Goal: Leave review/rating

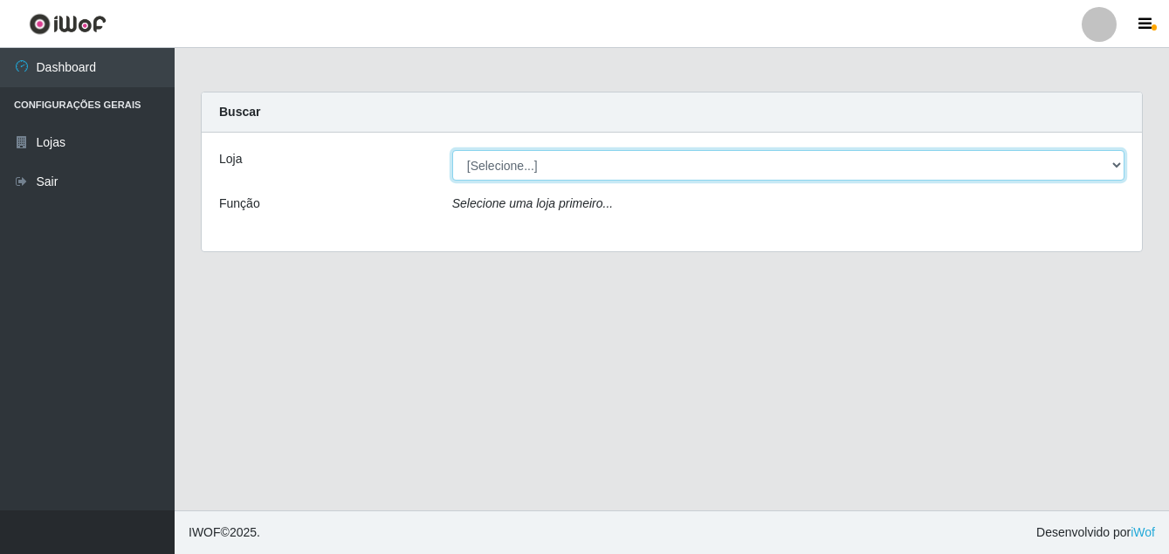
click at [484, 159] on select "[Selecione...] Ajubá Mercado" at bounding box center [788, 165] width 672 height 31
select select "402"
click at [452, 150] on select "[Selecione...] Ajubá Mercado" at bounding box center [788, 165] width 672 height 31
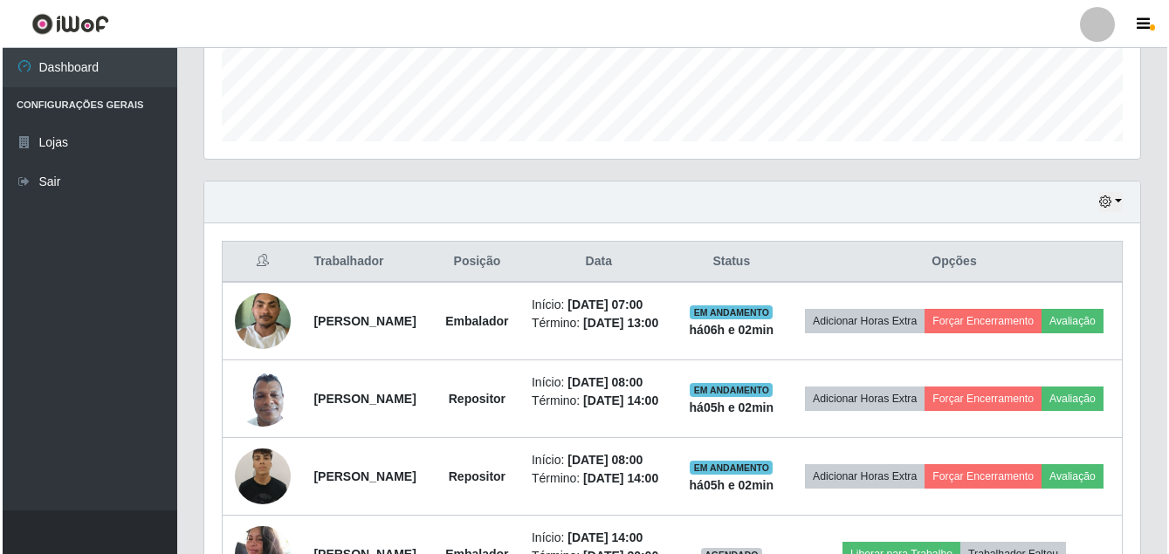
scroll to position [611, 0]
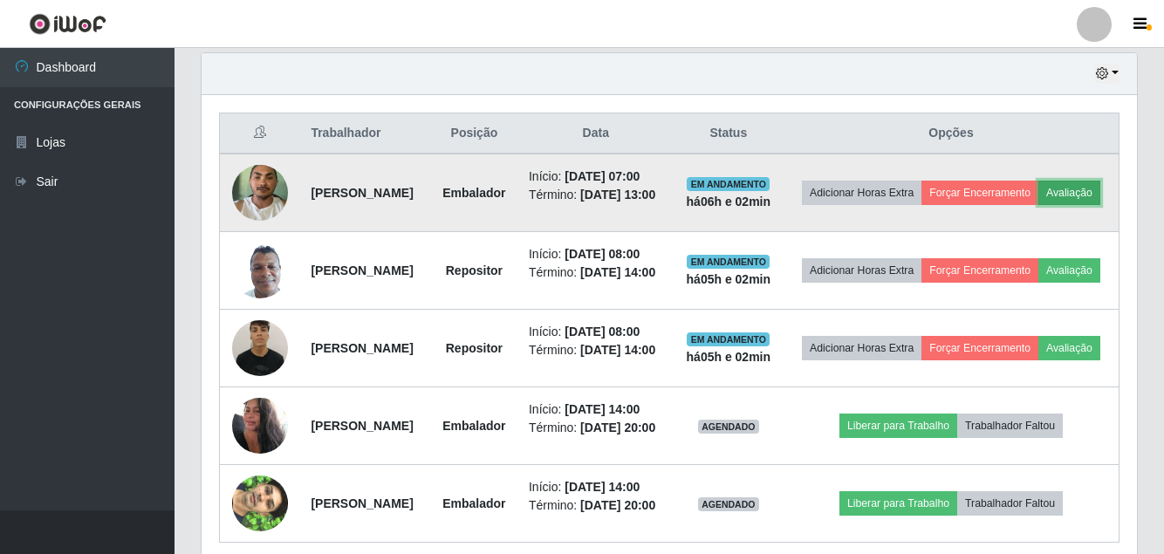
click at [1039, 205] on button "Avaliação" at bounding box center [1070, 193] width 62 height 24
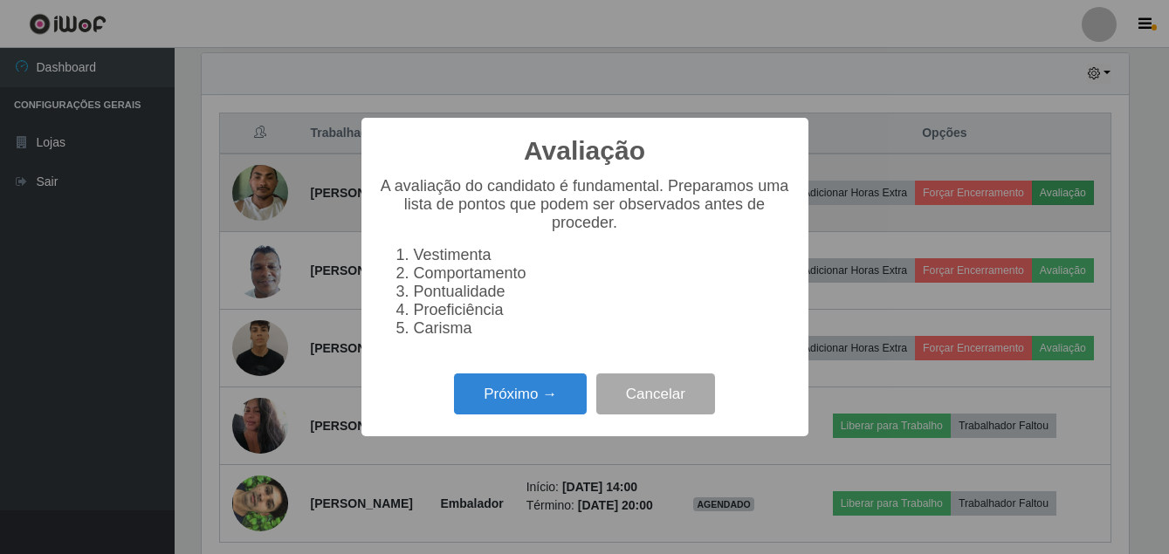
scroll to position [362, 927]
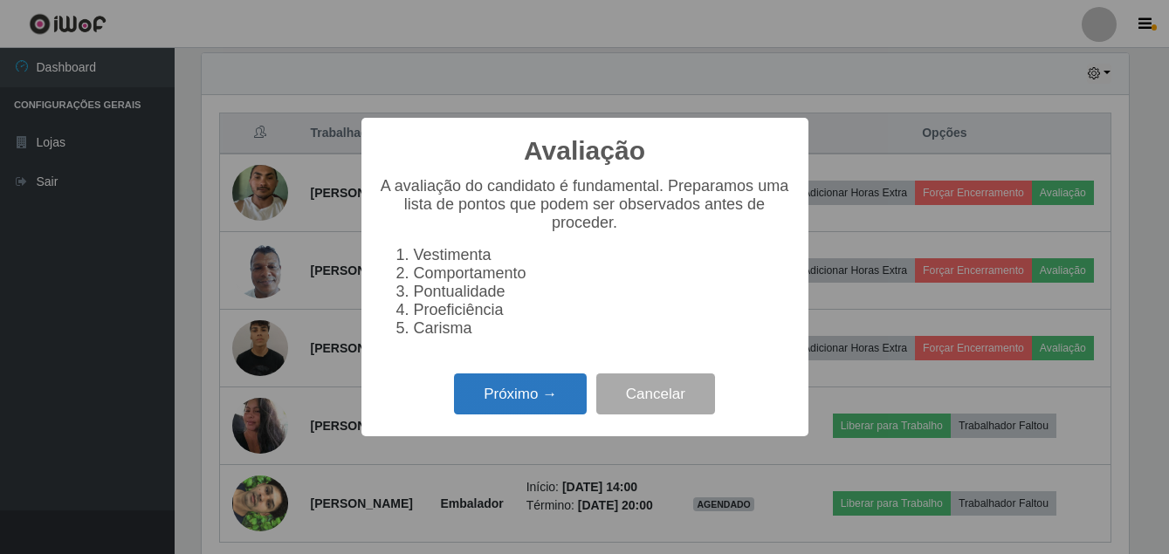
click at [517, 404] on button "Próximo →" at bounding box center [520, 394] width 133 height 41
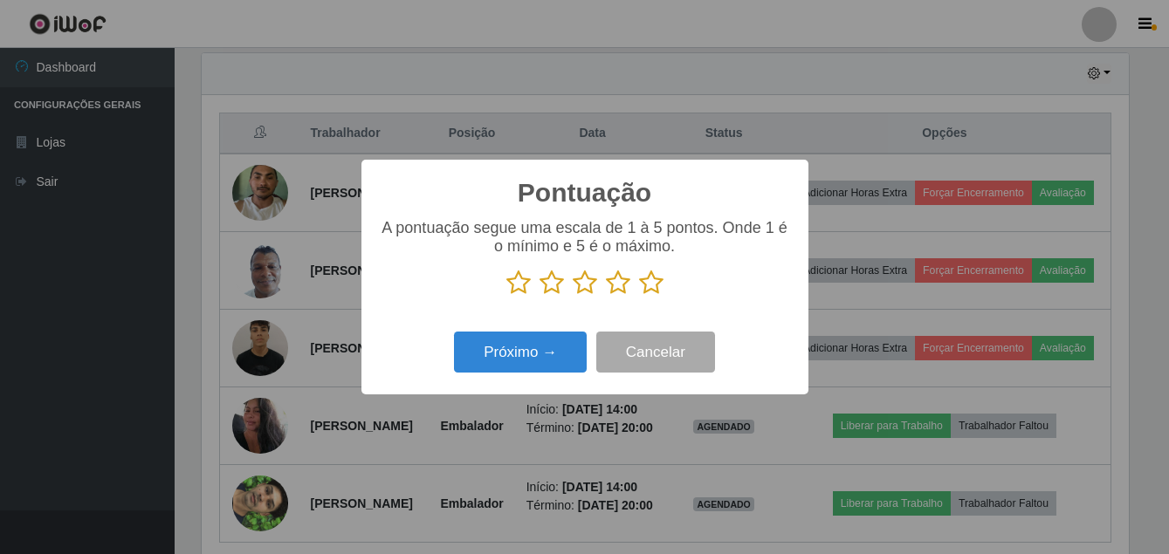
click at [644, 288] on icon at bounding box center [651, 283] width 24 height 26
click at [639, 296] on input "radio" at bounding box center [639, 296] width 0 height 0
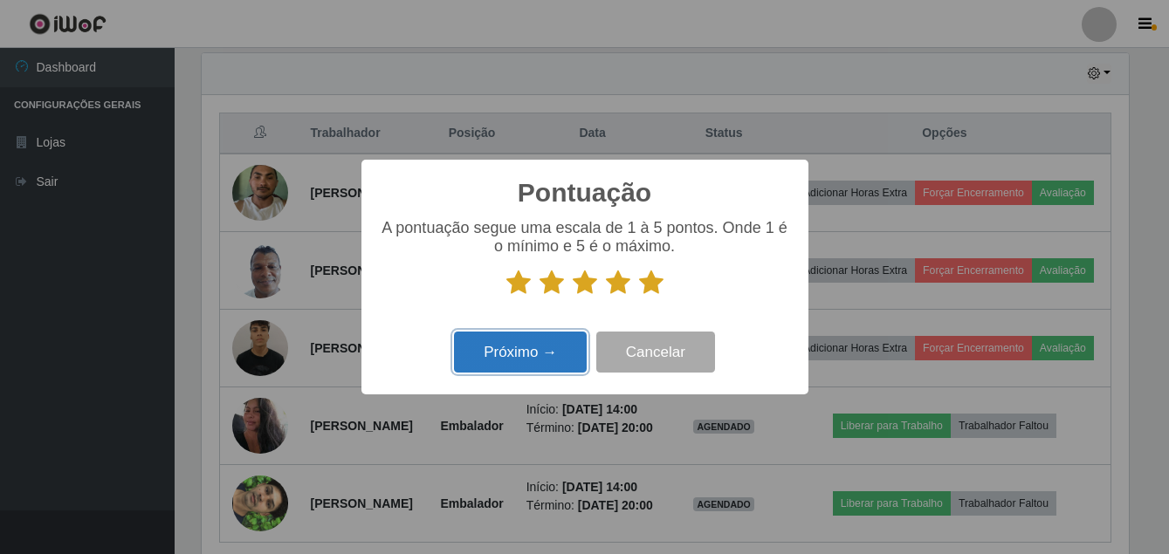
click at [519, 347] on button "Próximo →" at bounding box center [520, 352] width 133 height 41
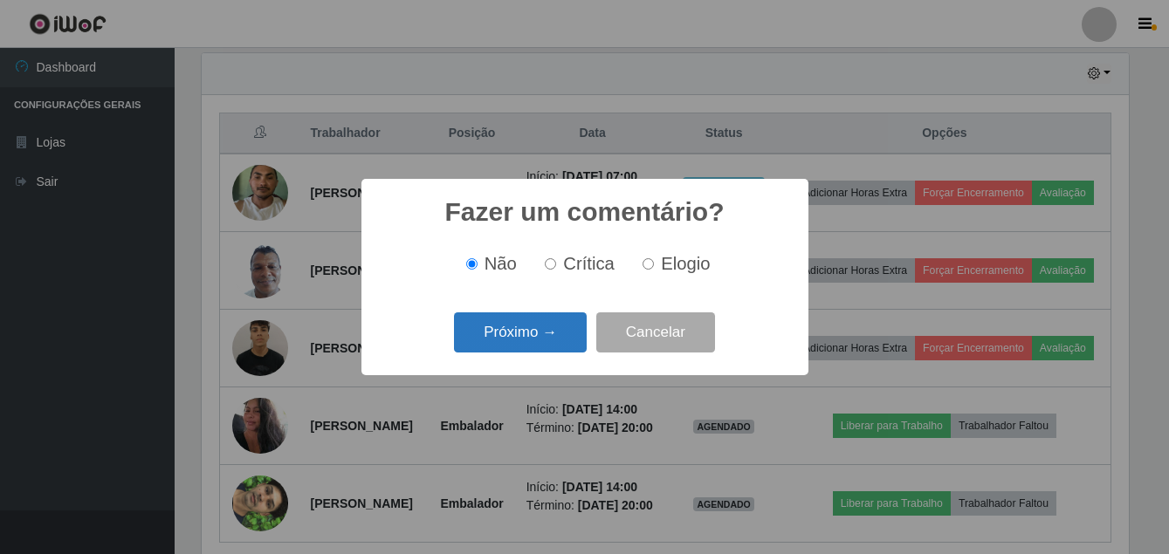
click at [532, 332] on button "Próximo →" at bounding box center [520, 333] width 133 height 41
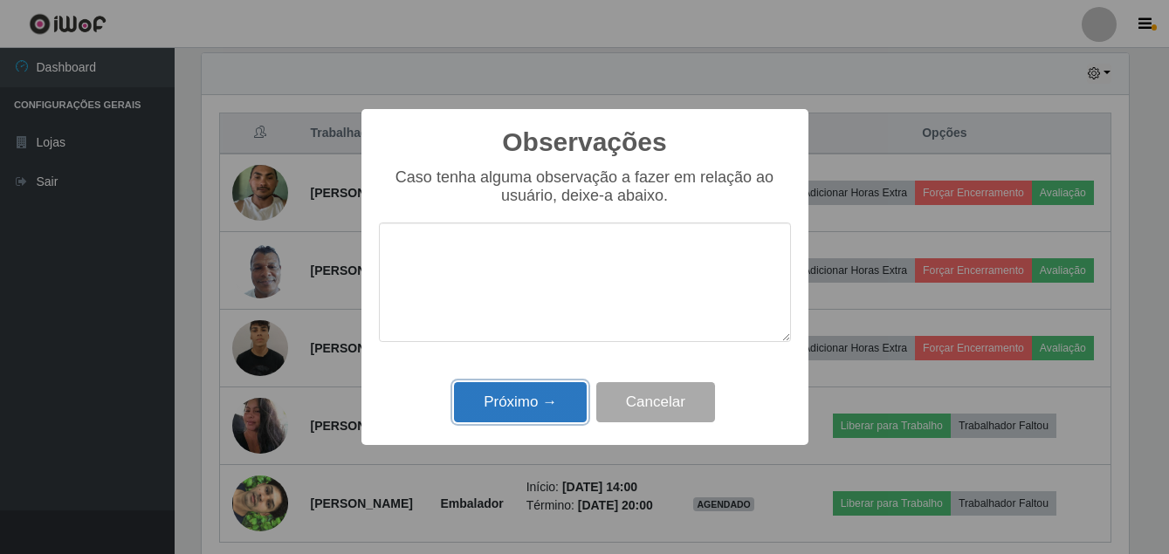
click at [508, 402] on button "Próximo →" at bounding box center [520, 402] width 133 height 41
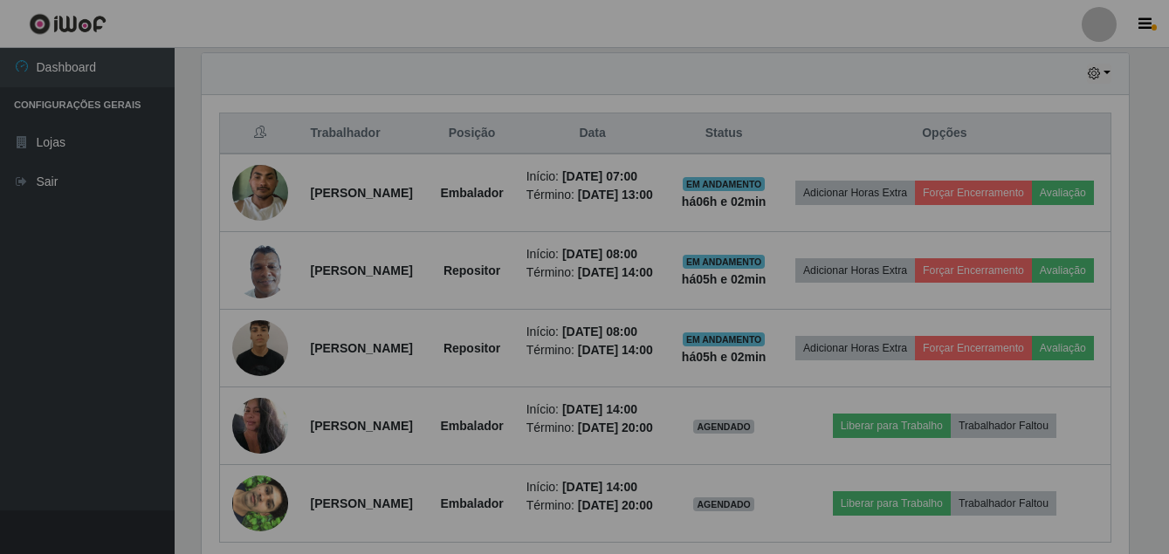
scroll to position [362, 936]
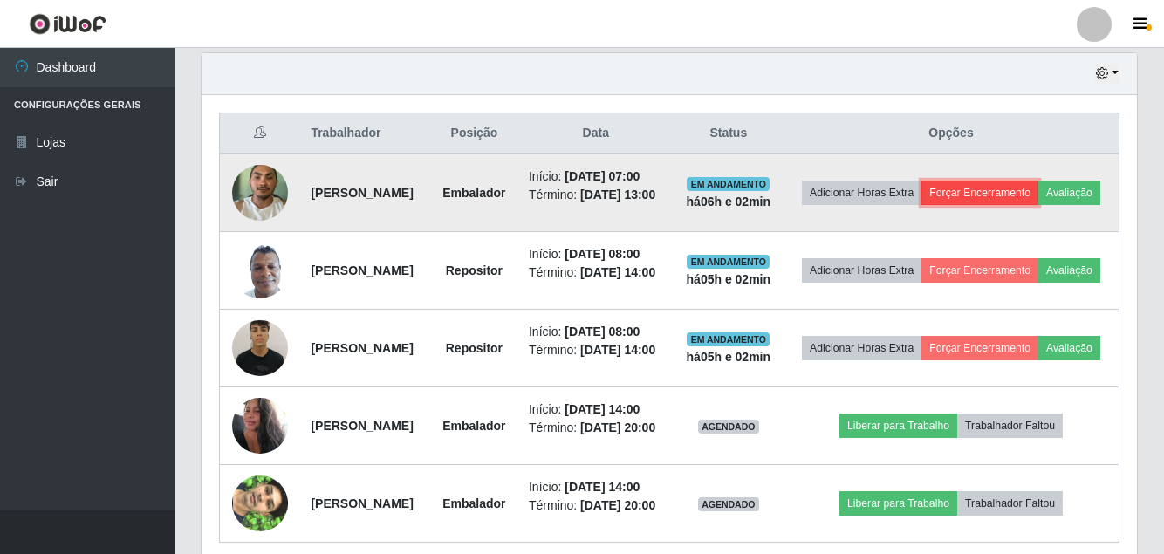
click at [1039, 192] on button "Forçar Encerramento" at bounding box center [980, 193] width 117 height 24
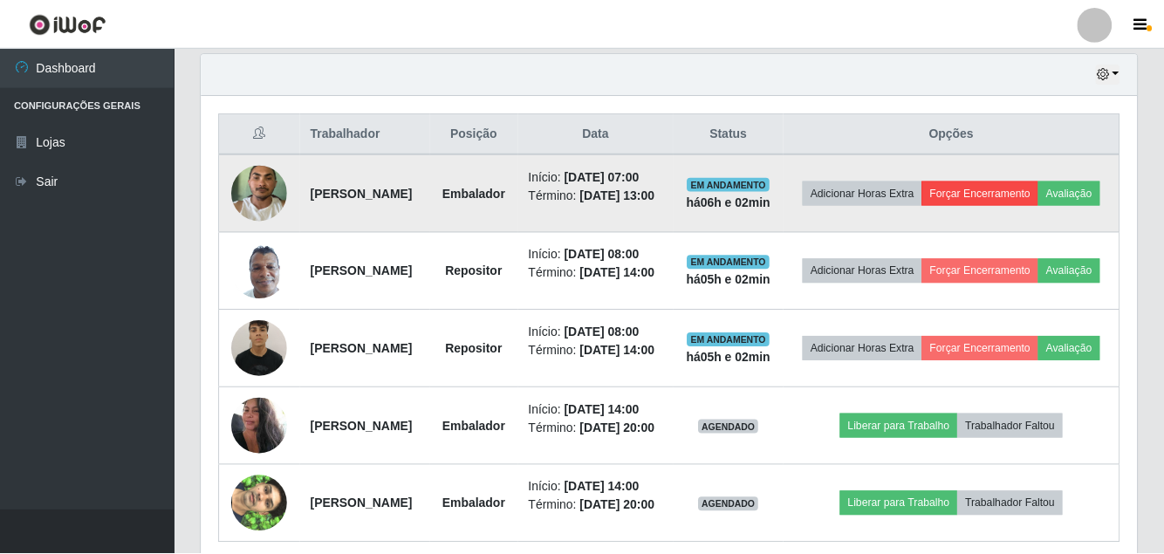
scroll to position [362, 927]
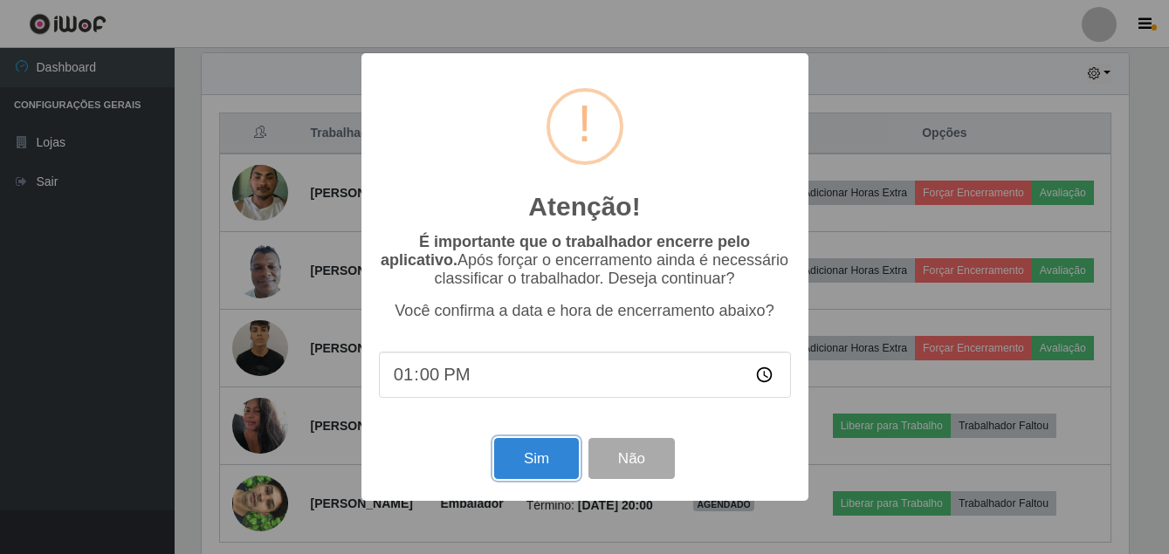
click at [540, 473] on button "Sim" at bounding box center [536, 458] width 85 height 41
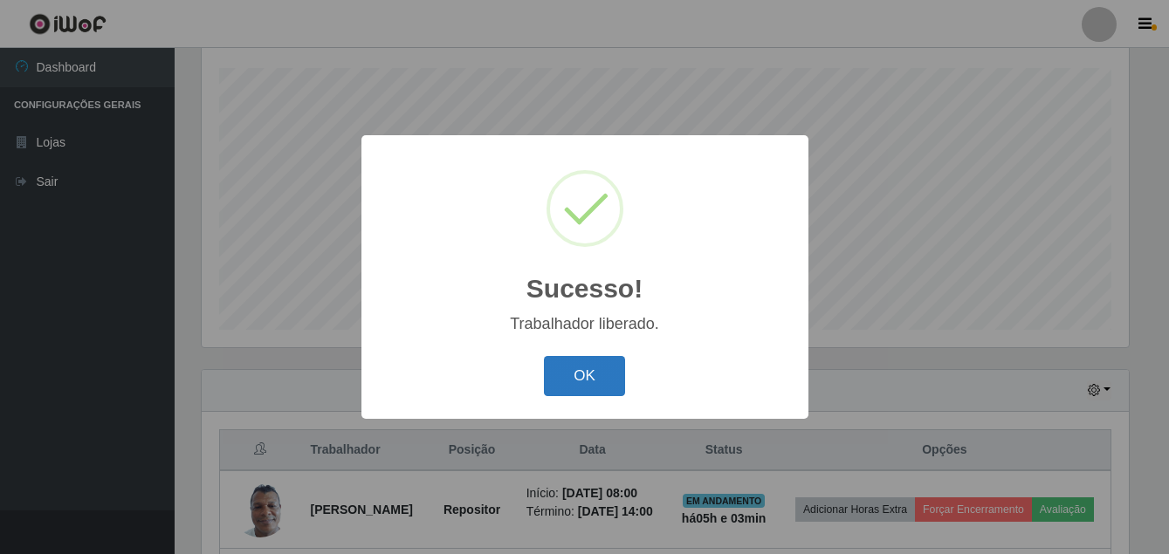
click at [612, 381] on button "OK" at bounding box center [584, 376] width 81 height 41
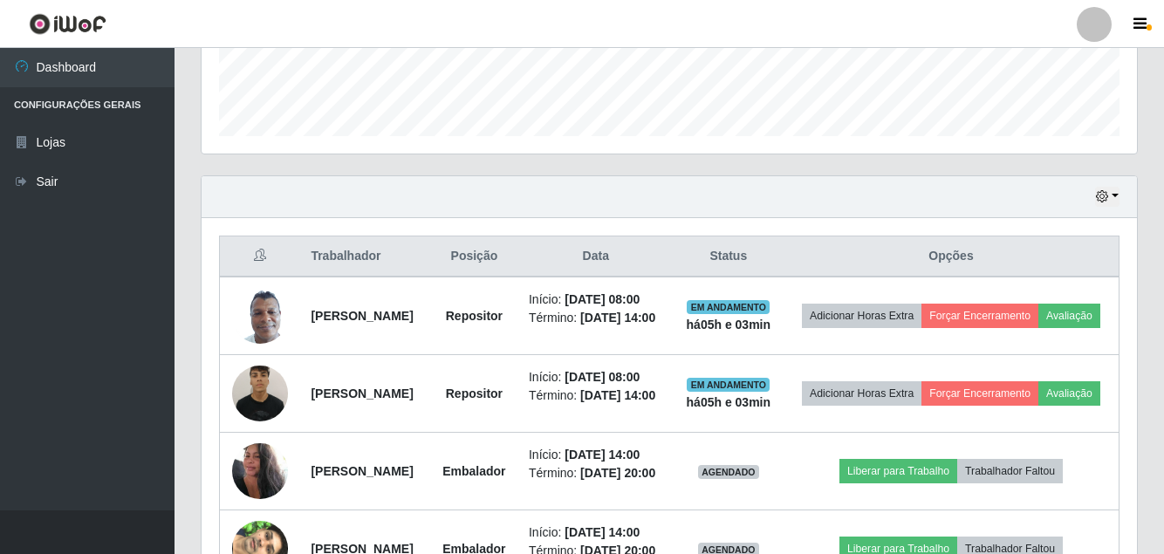
scroll to position [207, 0]
